Goal: Find specific page/section: Find specific page/section

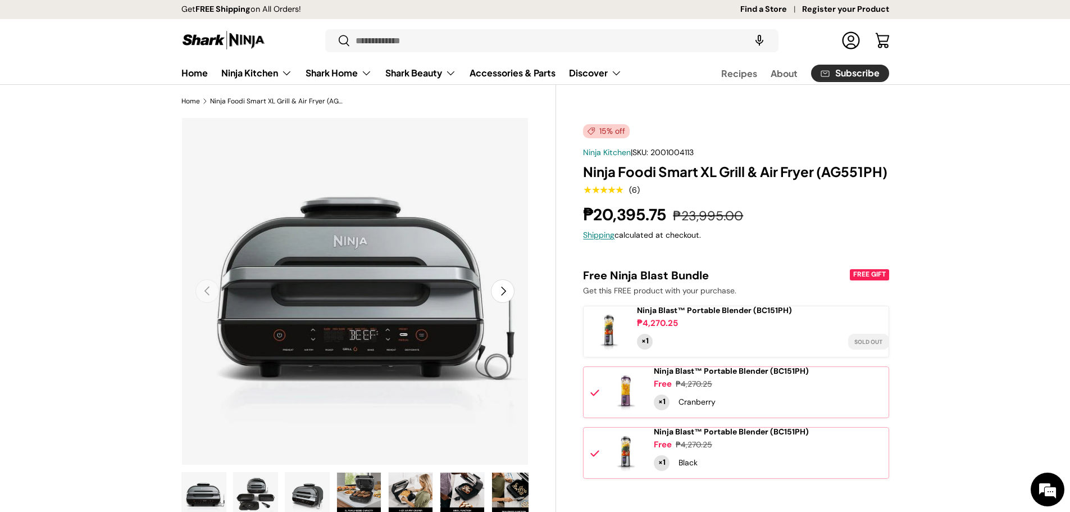
scroll to position [225, 0]
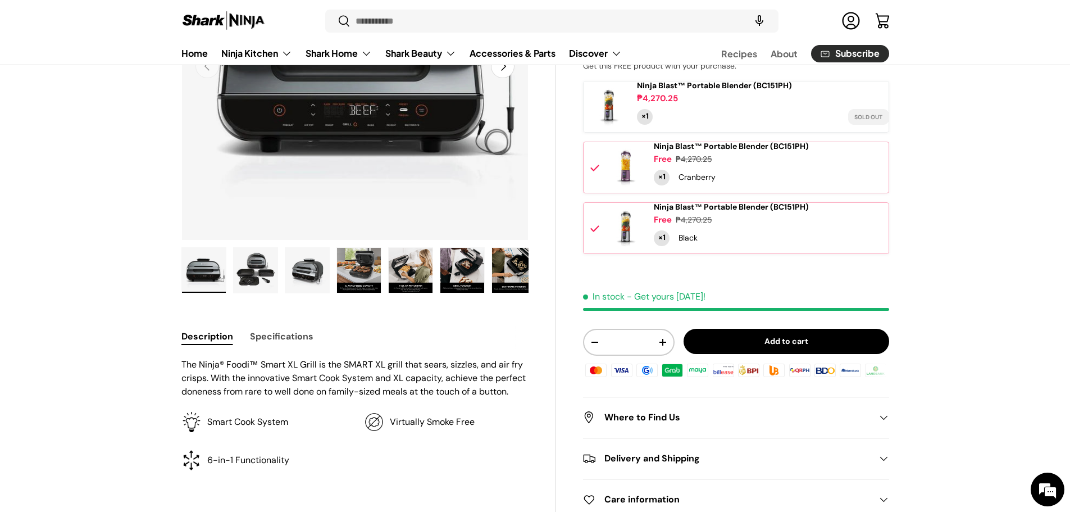
click at [883, 423] on span at bounding box center [883, 417] width 11 height 11
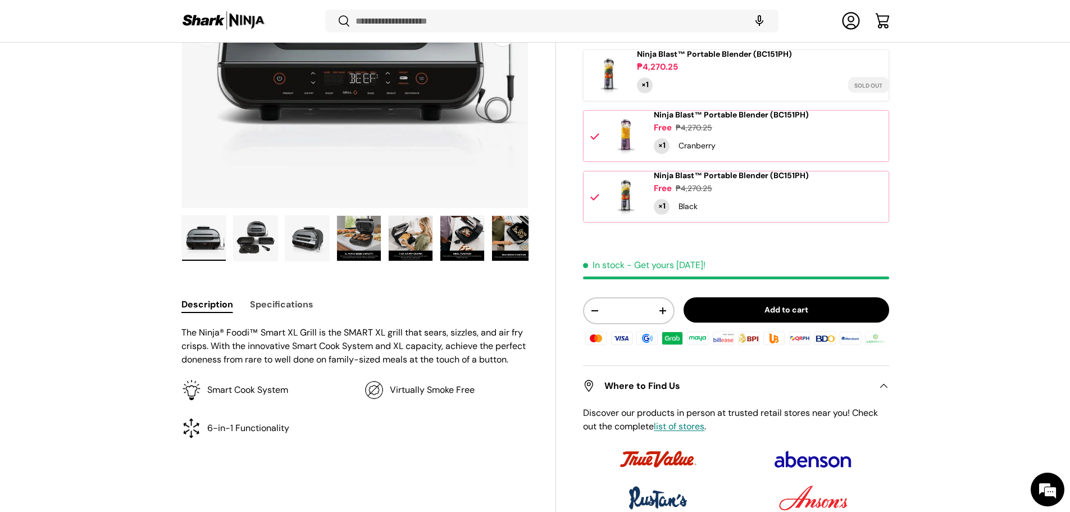
scroll to position [391, 0]
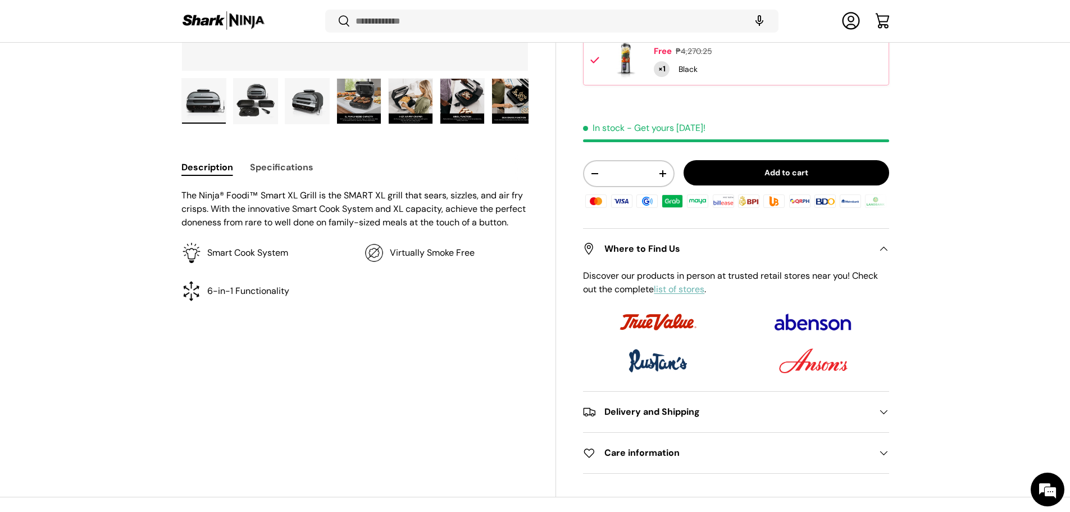
click at [695, 295] on link "list of stores" at bounding box center [679, 289] width 51 height 12
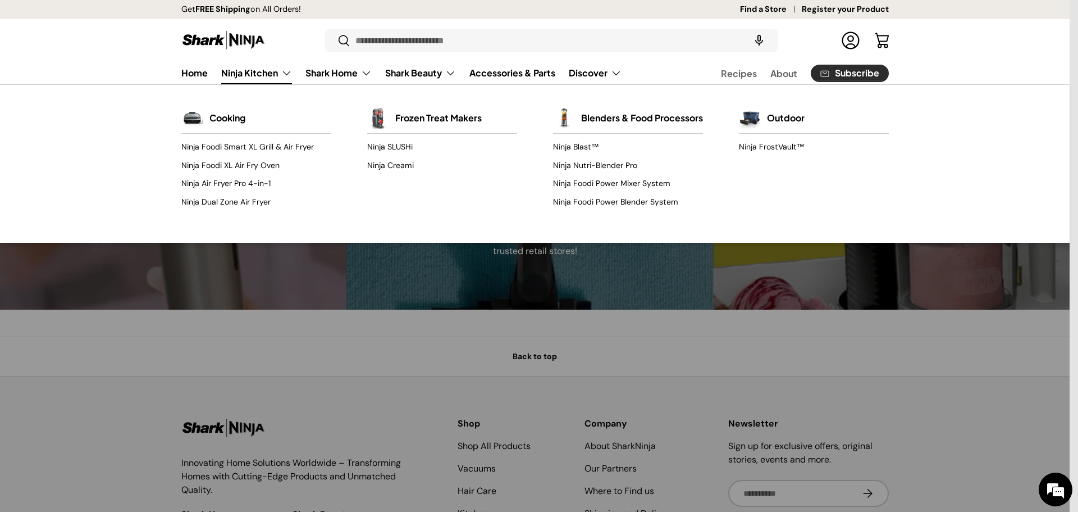
click at [285, 72] on link "Ninja Kitchen" at bounding box center [256, 73] width 71 height 22
